Goal: Information Seeking & Learning: Learn about a topic

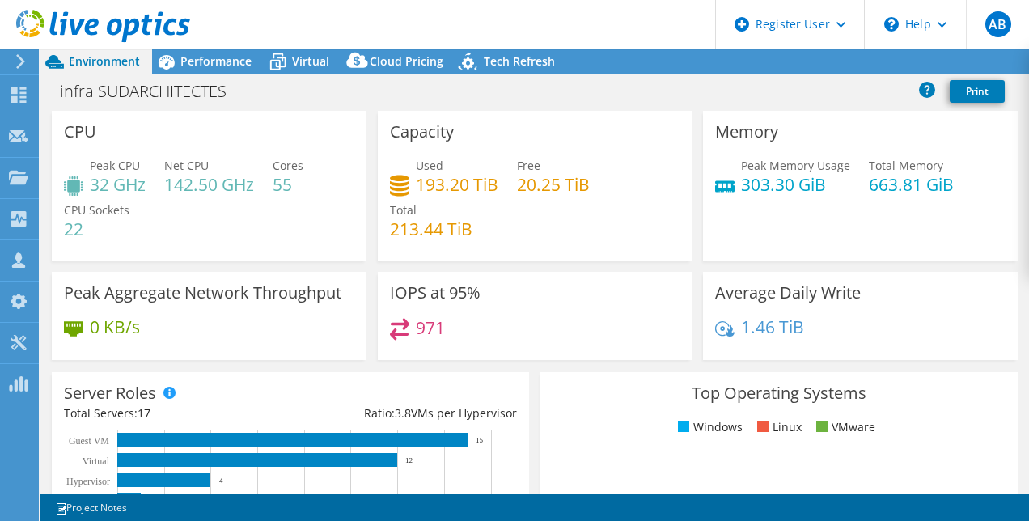
select select "USD"
drag, startPoint x: 445, startPoint y: 236, endPoint x: 426, endPoint y: 235, distance: 18.6
click at [426, 235] on h4 "213.44 TiB" at bounding box center [431, 229] width 83 height 18
drag, startPoint x: 426, startPoint y: 235, endPoint x: 578, endPoint y: 237, distance: 151.3
click at [578, 237] on div "Used 193.20 TiB Free 20.25 TiB Total 213.44 TiB" at bounding box center [535, 205] width 290 height 97
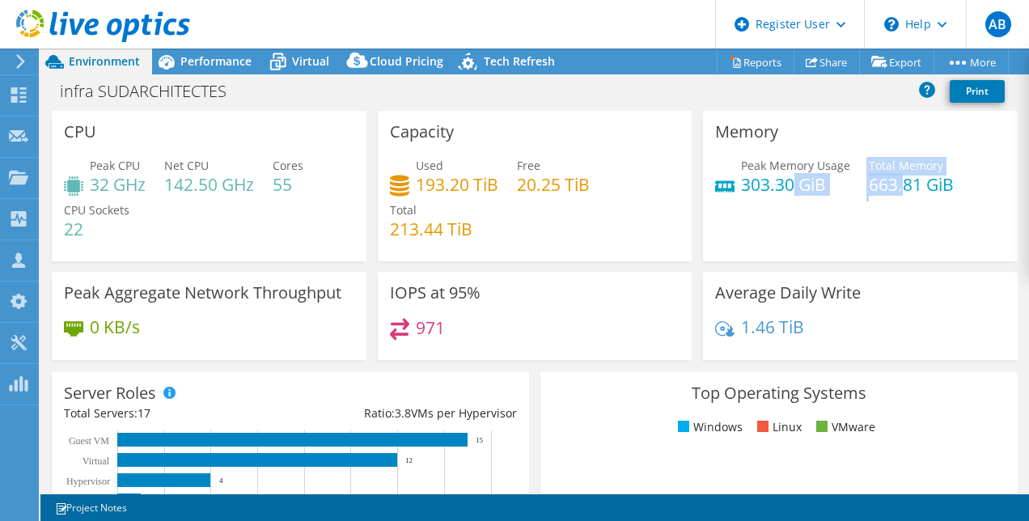
drag, startPoint x: 896, startPoint y: 184, endPoint x: 782, endPoint y: 184, distance: 114.1
click at [782, 184] on div "Peak Memory Usage 303.30 GiB Total Memory 663.81 GiB" at bounding box center [860, 183] width 290 height 53
drag, startPoint x: 782, startPoint y: 184, endPoint x: 828, endPoint y: 191, distance: 45.9
click at [828, 191] on h4 "303.30 GiB" at bounding box center [795, 185] width 109 height 18
click at [880, 176] on h4 "663.81 GiB" at bounding box center [911, 185] width 85 height 18
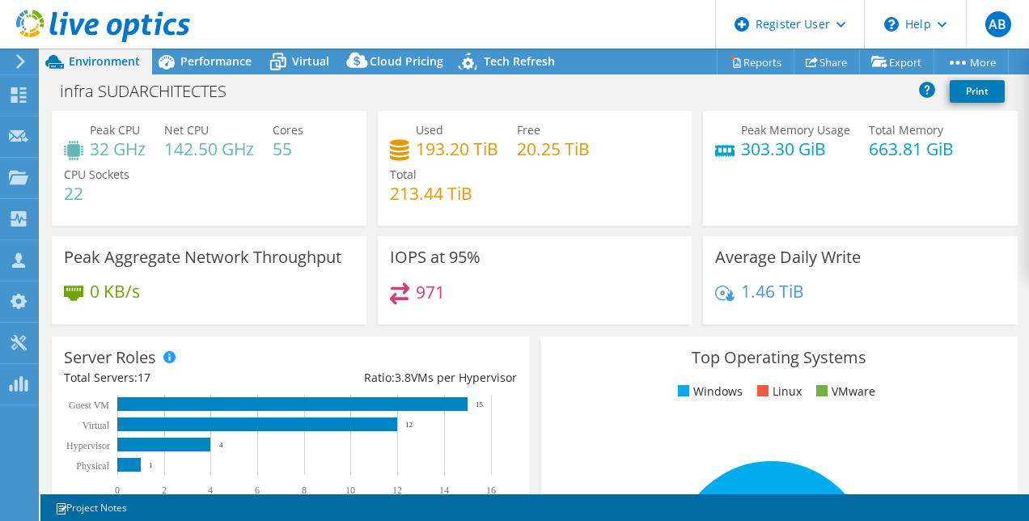
scroll to position [36, 0]
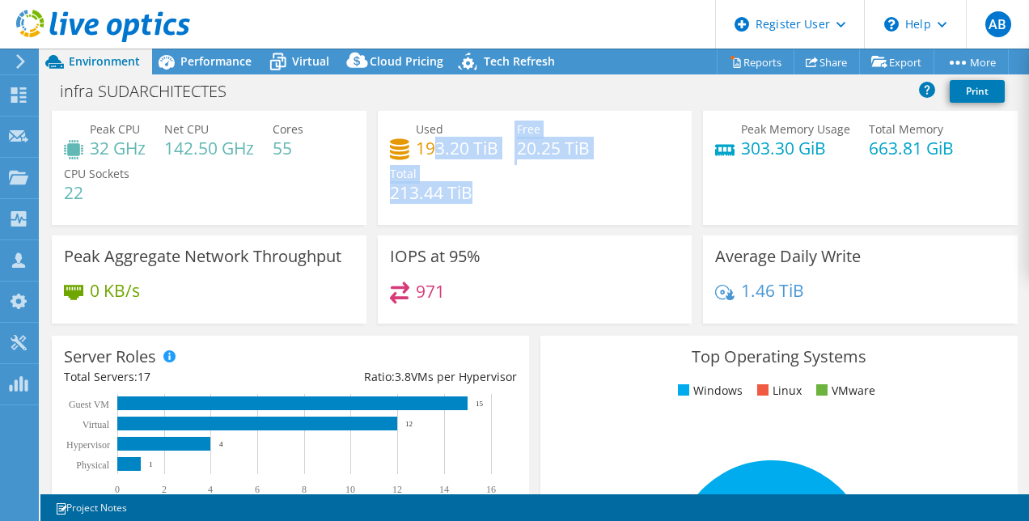
drag, startPoint x: 434, startPoint y: 155, endPoint x: 557, endPoint y: 167, distance: 122.8
click at [557, 167] on div "Used 193.20 TiB Free 20.25 TiB Total 213.44 TiB" at bounding box center [535, 169] width 290 height 97
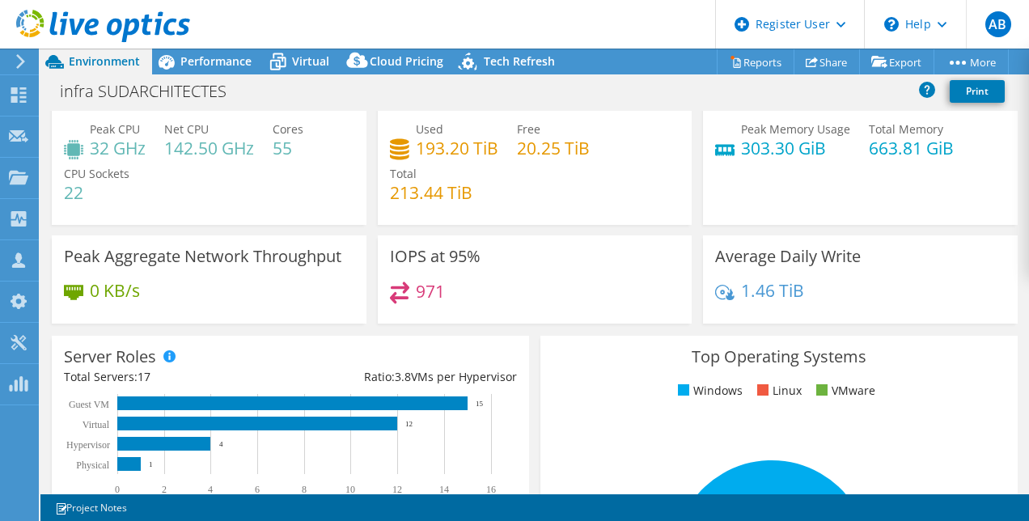
click at [561, 170] on div "Used 193.20 TiB Free 20.25 TiB Total 213.44 TiB" at bounding box center [535, 169] width 290 height 97
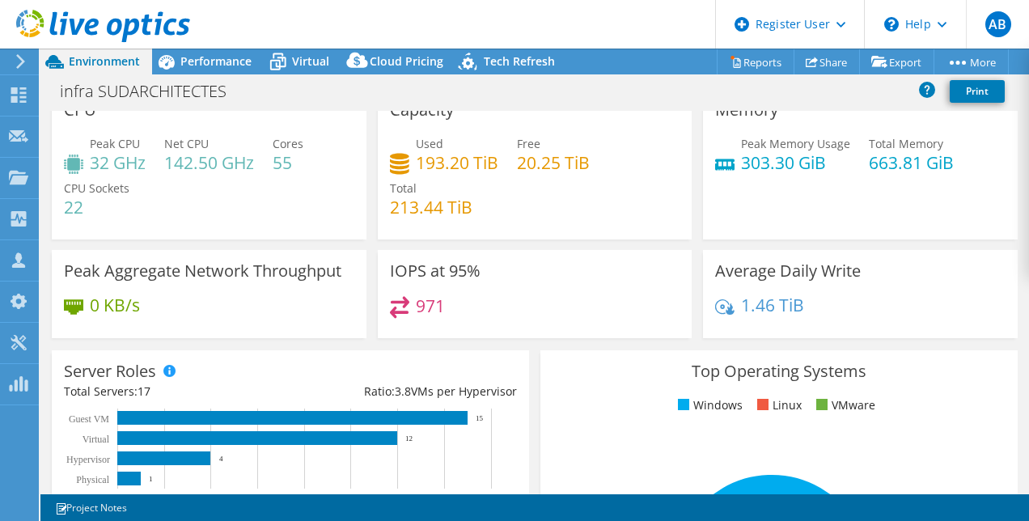
scroll to position [0, 0]
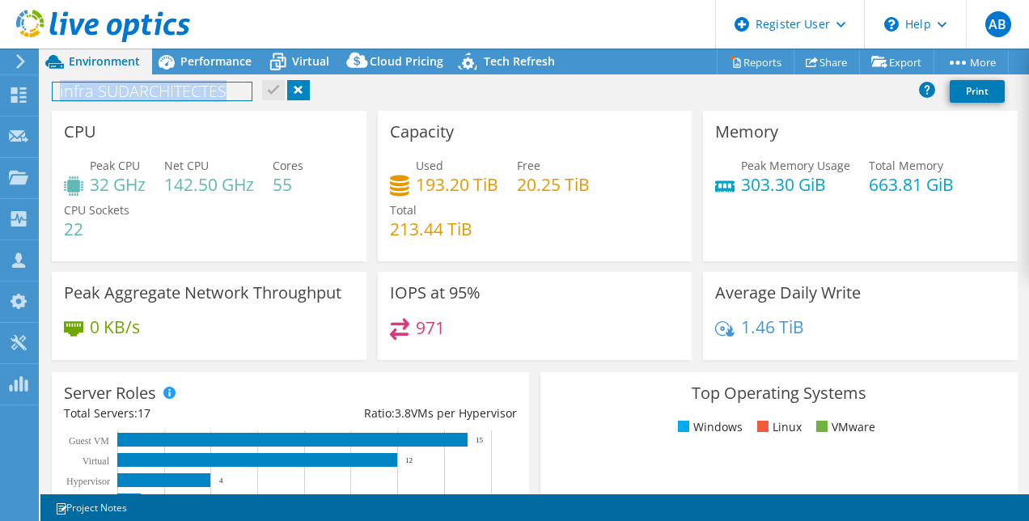
drag, startPoint x: 55, startPoint y: 93, endPoint x: 276, endPoint y: 100, distance: 221.0
click at [276, 100] on div "infra SUDARCHITECTES Print" at bounding box center [534, 91] width 989 height 30
click at [242, 176] on h4 "142.50 GHz" at bounding box center [209, 185] width 90 height 18
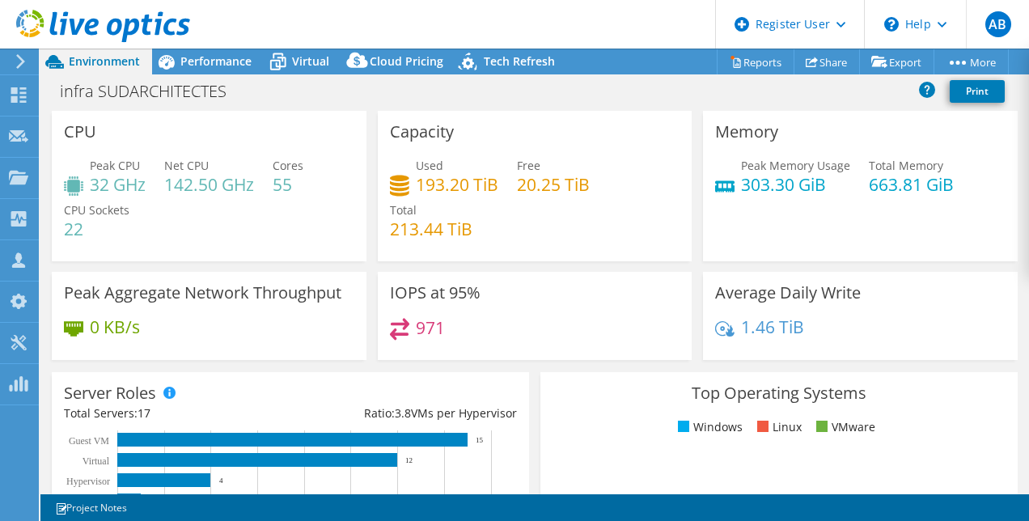
click at [502, 204] on div "Used 193.20 TiB Free 20.25 TiB Total 213.44 TiB" at bounding box center [535, 205] width 290 height 97
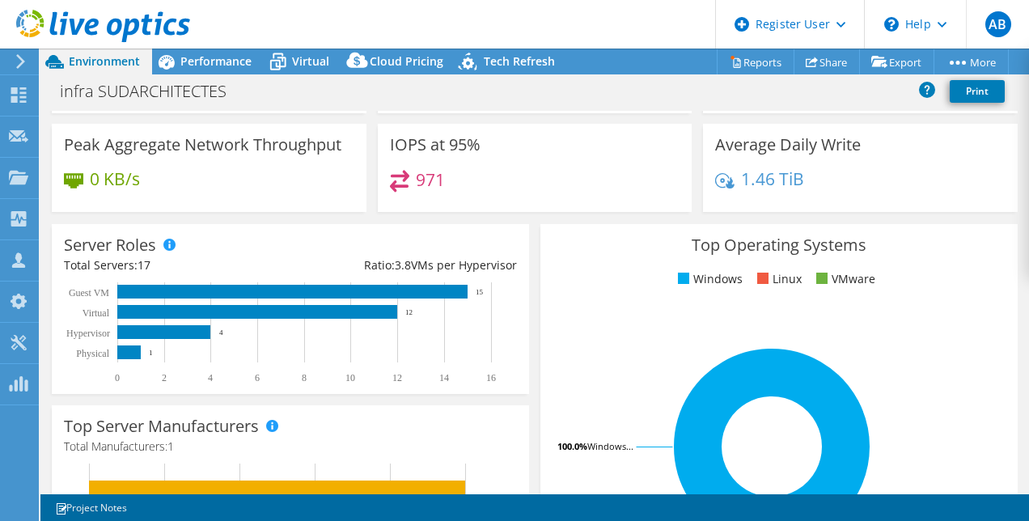
scroll to position [36, 0]
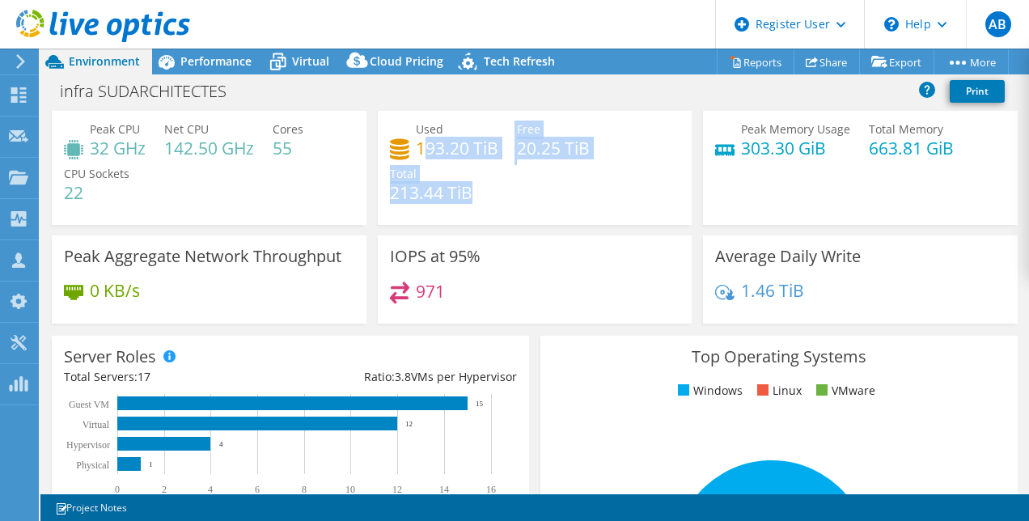
drag, startPoint x: 475, startPoint y: 192, endPoint x: 423, endPoint y: 137, distance: 75.5
click at [423, 137] on div "Used 193.20 TiB Free 20.25 TiB Total 213.44 TiB" at bounding box center [535, 169] width 290 height 97
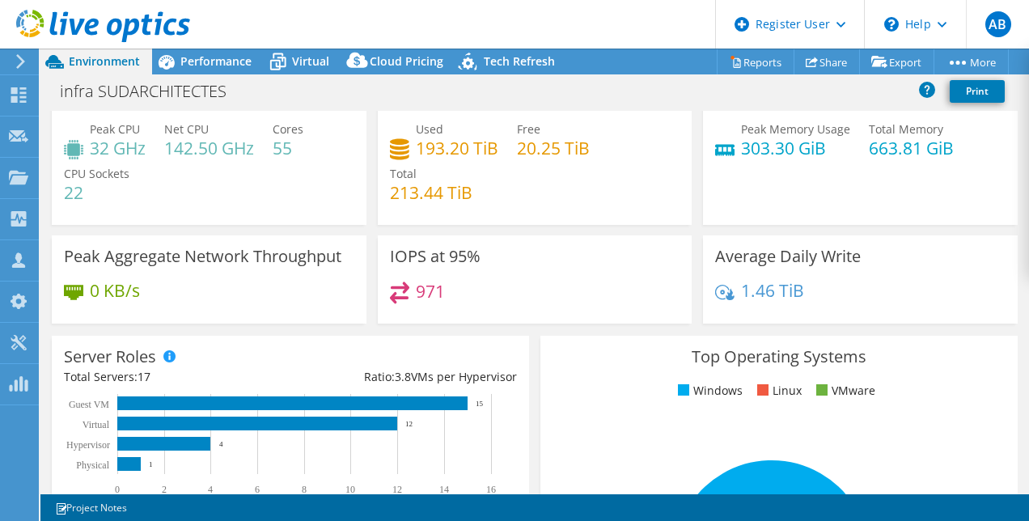
drag, startPoint x: 423, startPoint y: 137, endPoint x: 527, endPoint y: 192, distance: 117.3
click at [527, 192] on div "Used 193.20 TiB Free 20.25 TiB Total 213.44 TiB" at bounding box center [535, 169] width 290 height 97
